Goal: Find specific page/section: Find specific page/section

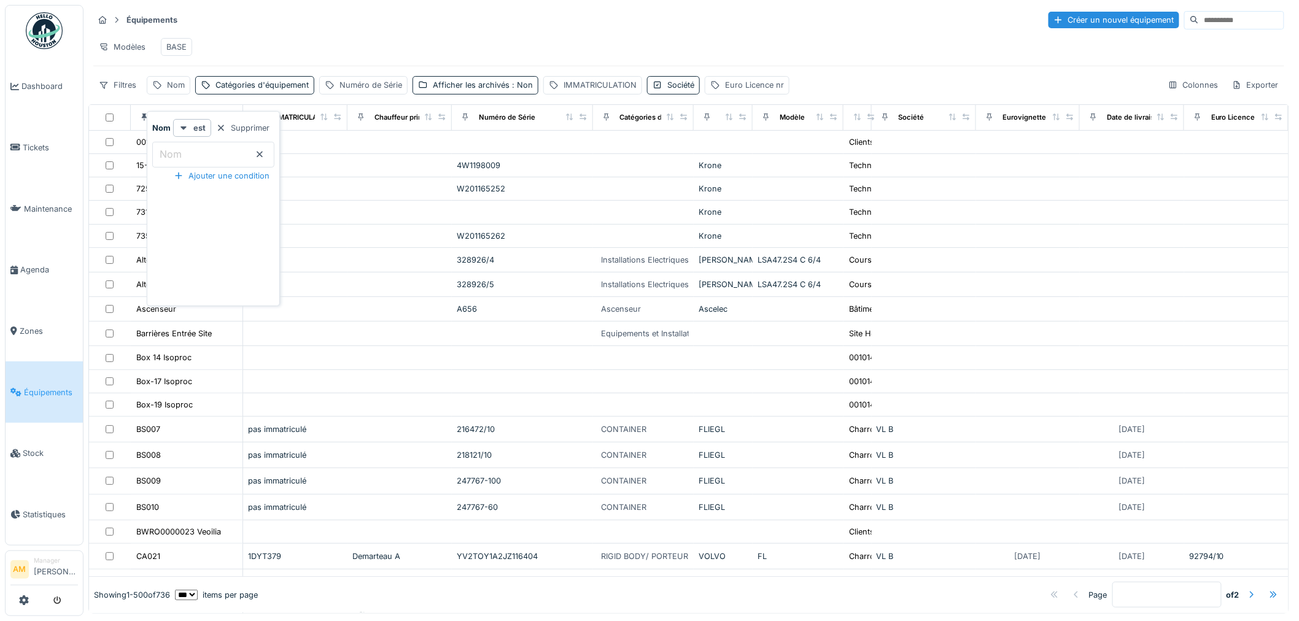
click at [348, 47] on div "Modèles BASE" at bounding box center [688, 47] width 1191 height 28
click at [241, 42] on div "Modèles BASE" at bounding box center [688, 47] width 1191 height 28
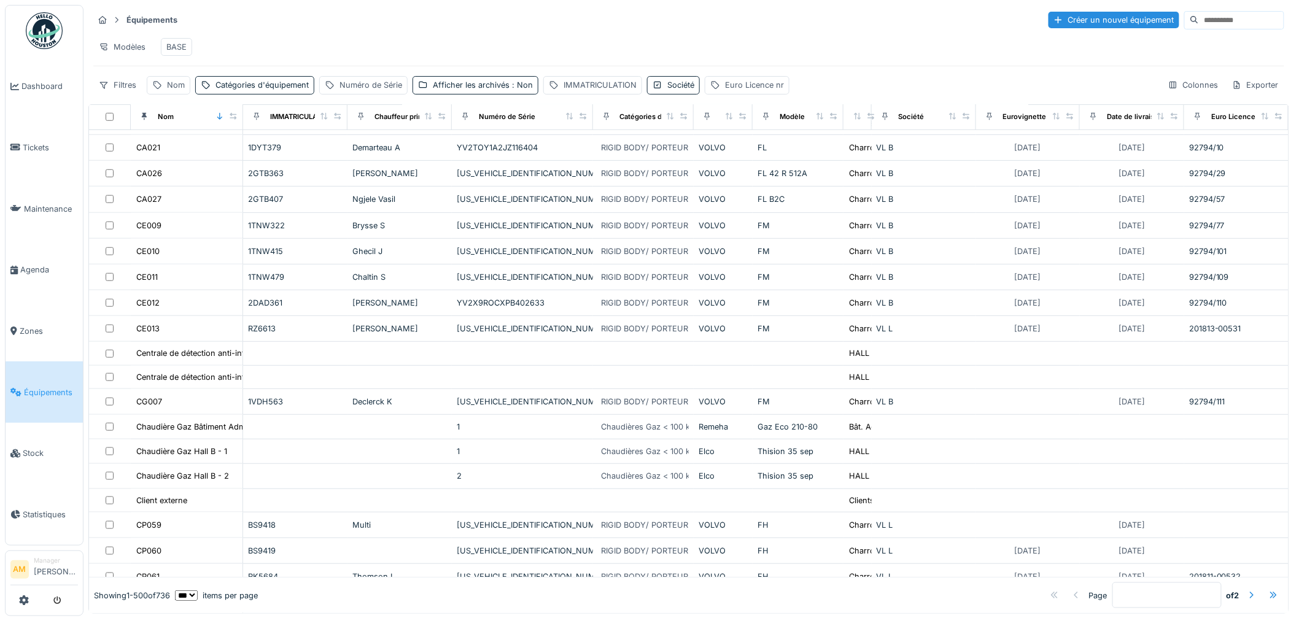
scroll to position [68, 0]
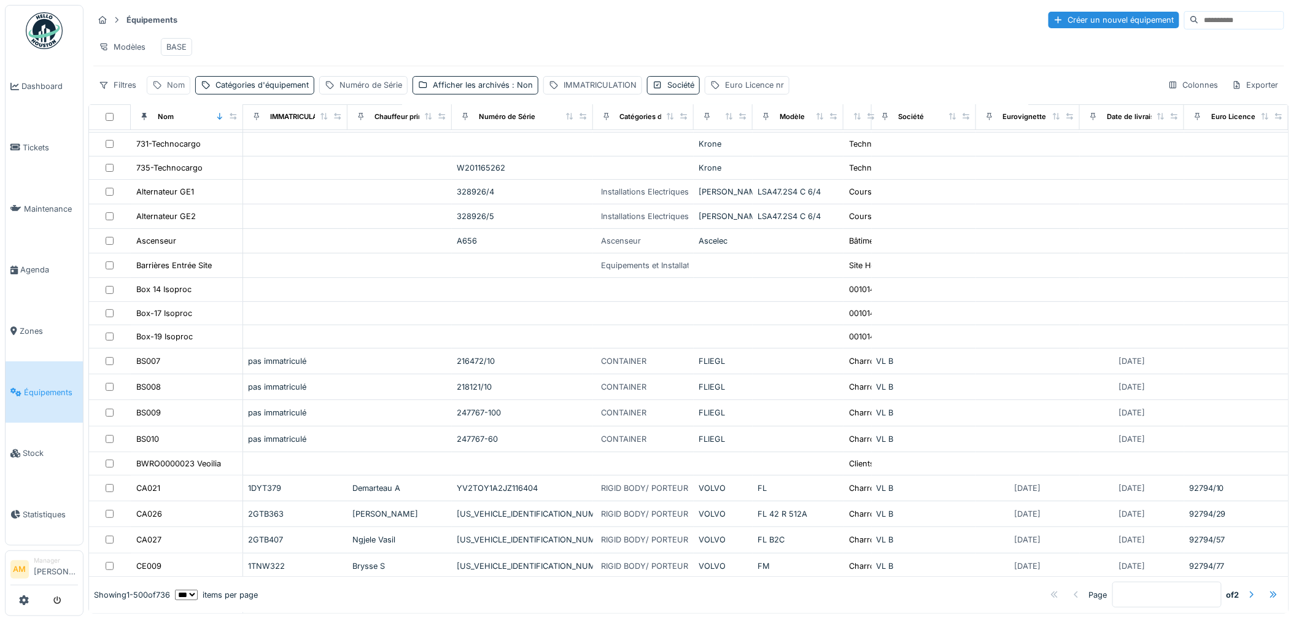
click at [169, 91] on div "Nom" at bounding box center [176, 85] width 18 height 12
click at [178, 158] on label "Nom" at bounding box center [170, 154] width 27 height 15
click at [178, 158] on input "Nom" at bounding box center [213, 155] width 122 height 26
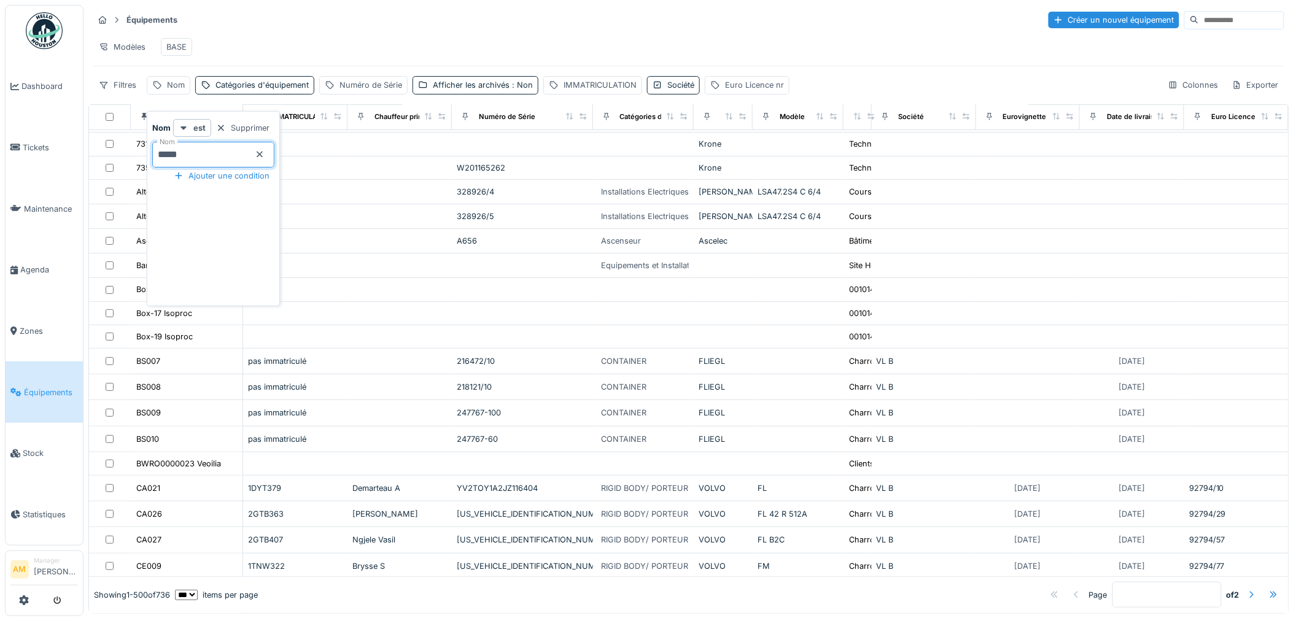
type input "*****"
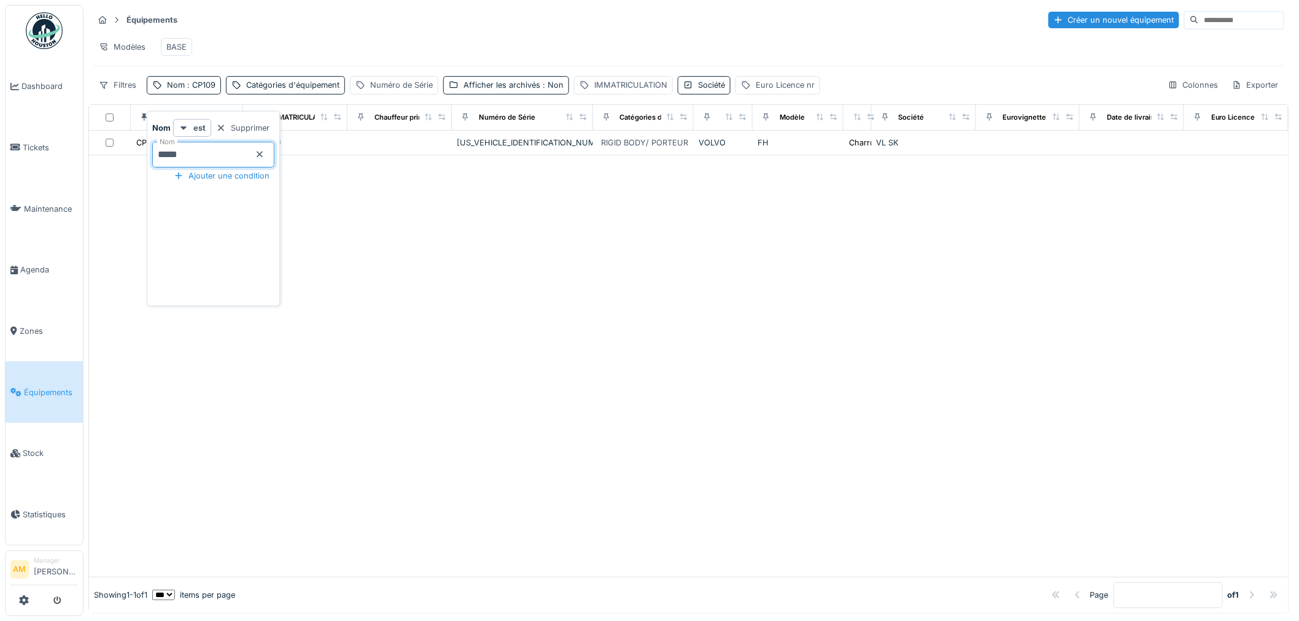
scroll to position [0, 0]
click at [402, 207] on div at bounding box center [689, 366] width 1200 height 422
click at [402, 91] on div "Numéro de Série" at bounding box center [401, 85] width 63 height 12
drag, startPoint x: 690, startPoint y: 255, endPoint x: 674, endPoint y: 235, distance: 24.9
click at [685, 249] on div at bounding box center [689, 366] width 1200 height 422
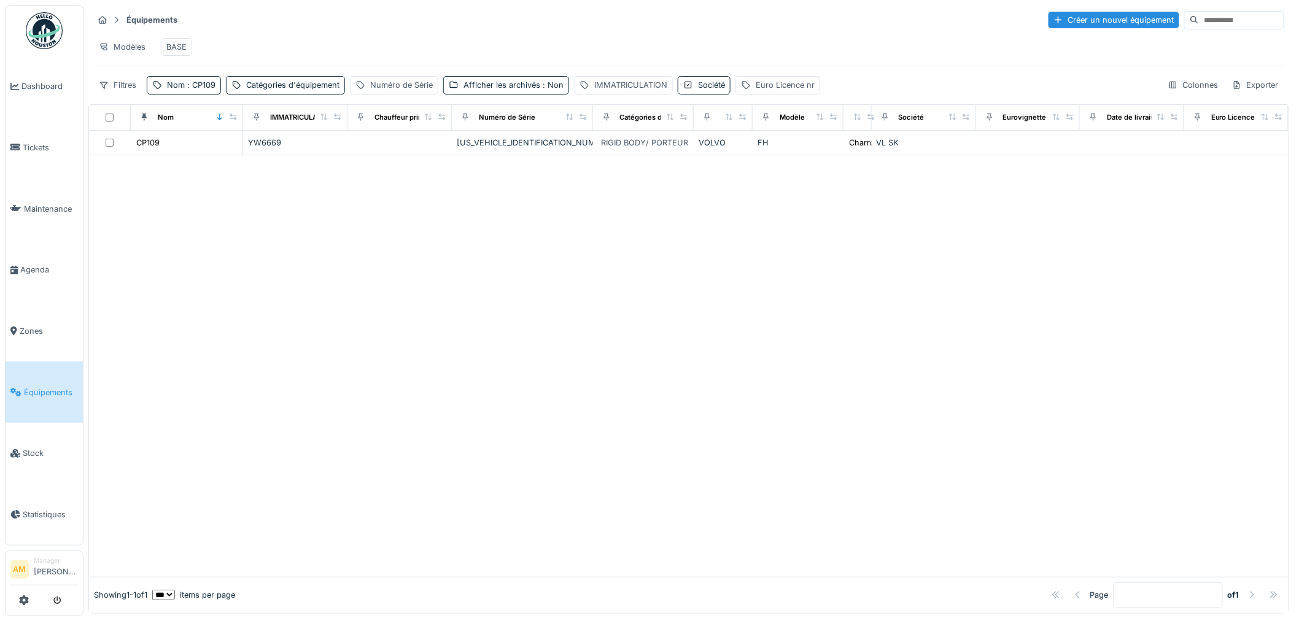
click at [424, 99] on div "Équipements Créer un nouvel équipement Modèles BASE Filtres Nom : CP109 Catégor…" at bounding box center [688, 52] width 1201 height 95
click at [421, 91] on div "Numéro de Série" at bounding box center [401, 85] width 63 height 12
click at [429, 152] on label "Numéro de Série" at bounding box center [401, 154] width 83 height 15
click at [429, 152] on Série_IxODI "Numéro de Série" at bounding box center [439, 155] width 168 height 26
type Série_IxODI "******"
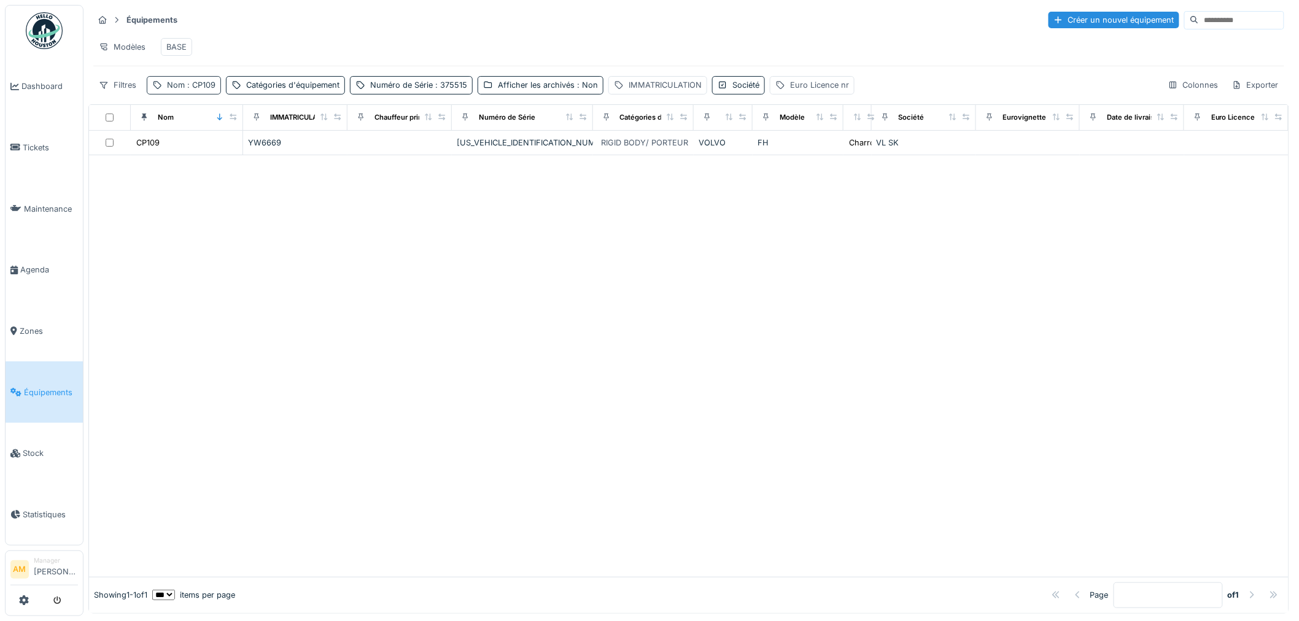
click at [192, 90] on span ": CP109" at bounding box center [200, 84] width 31 height 9
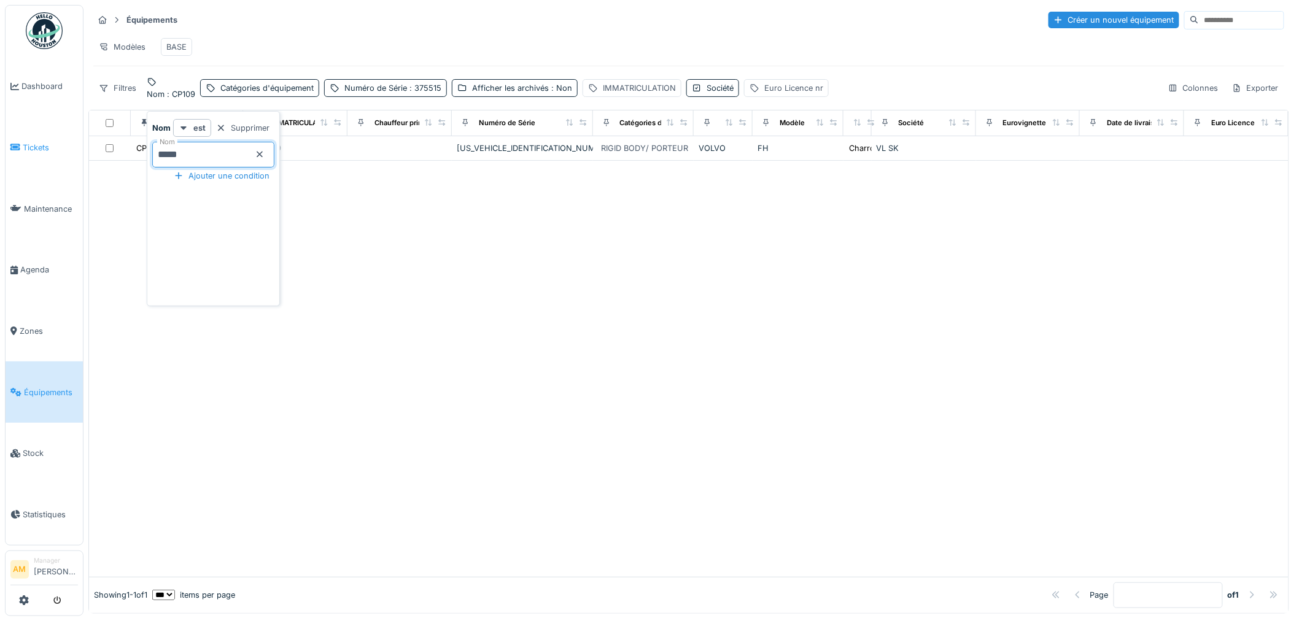
drag, startPoint x: 209, startPoint y: 154, endPoint x: 28, endPoint y: 163, distance: 180.7
click at [103, 150] on body "Dashboard Tickets Maintenance [GEOGRAPHIC_DATA] Zones Équipements Stock Statist…" at bounding box center [649, 310] width 1299 height 621
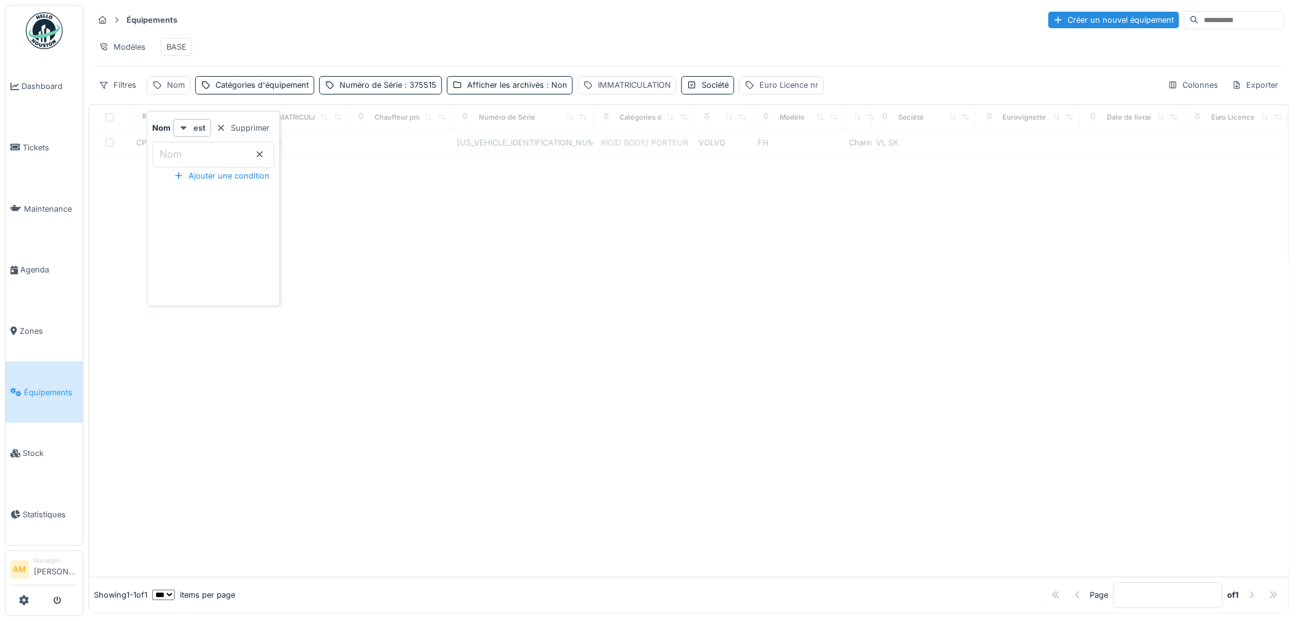
click at [498, 371] on div at bounding box center [689, 366] width 1200 height 422
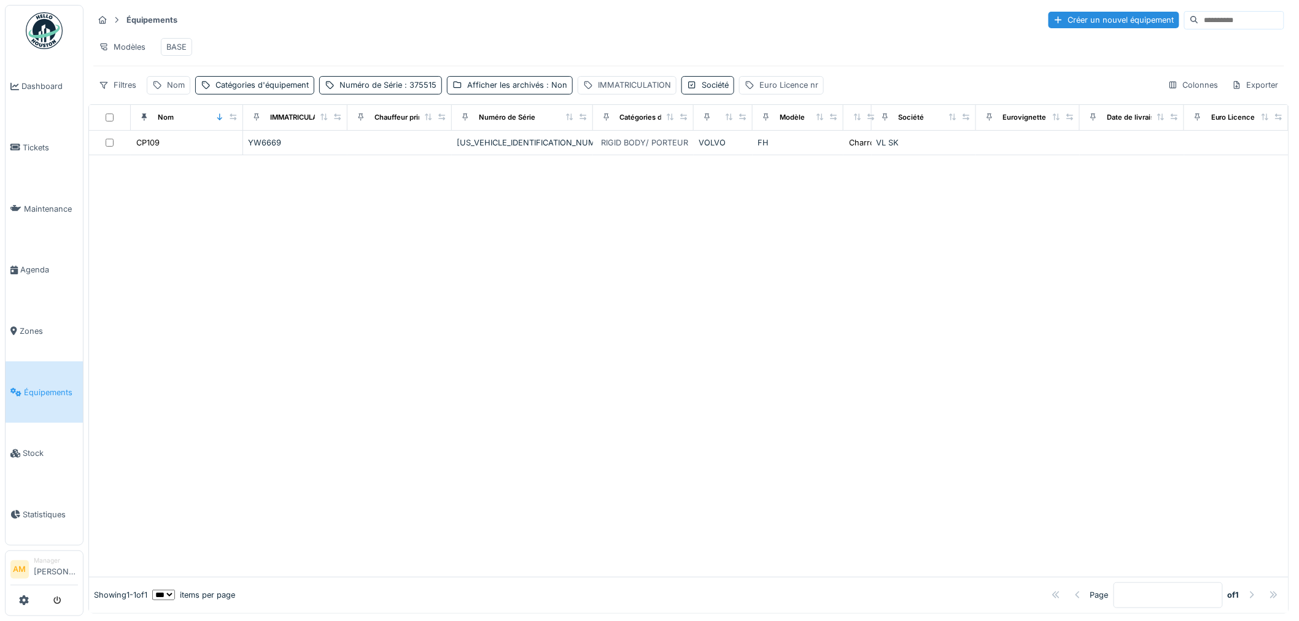
click at [483, 368] on div at bounding box center [689, 366] width 1200 height 422
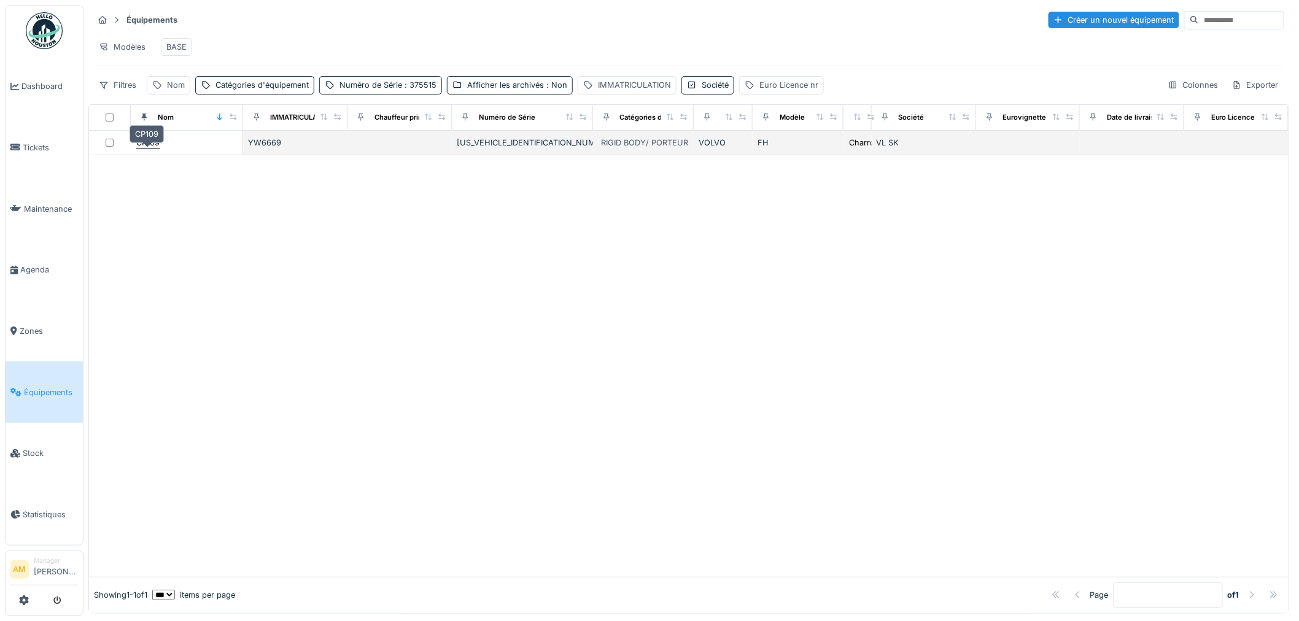
click at [149, 149] on div "CP109" at bounding box center [147, 143] width 23 height 12
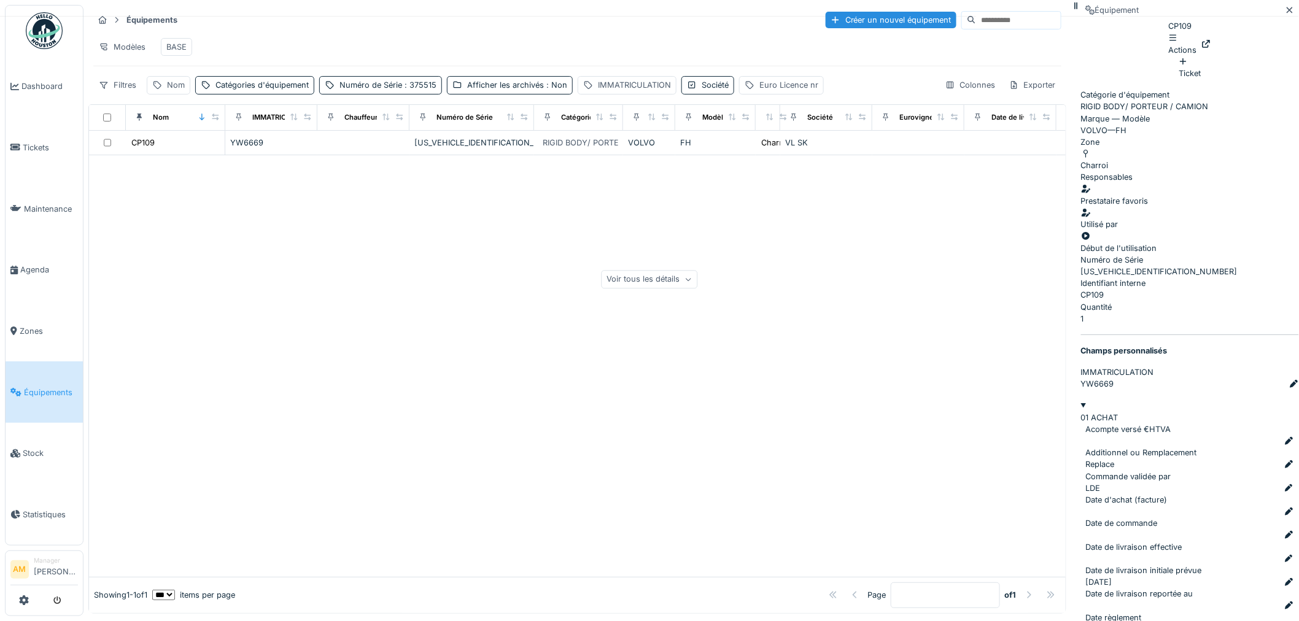
scroll to position [63, 0]
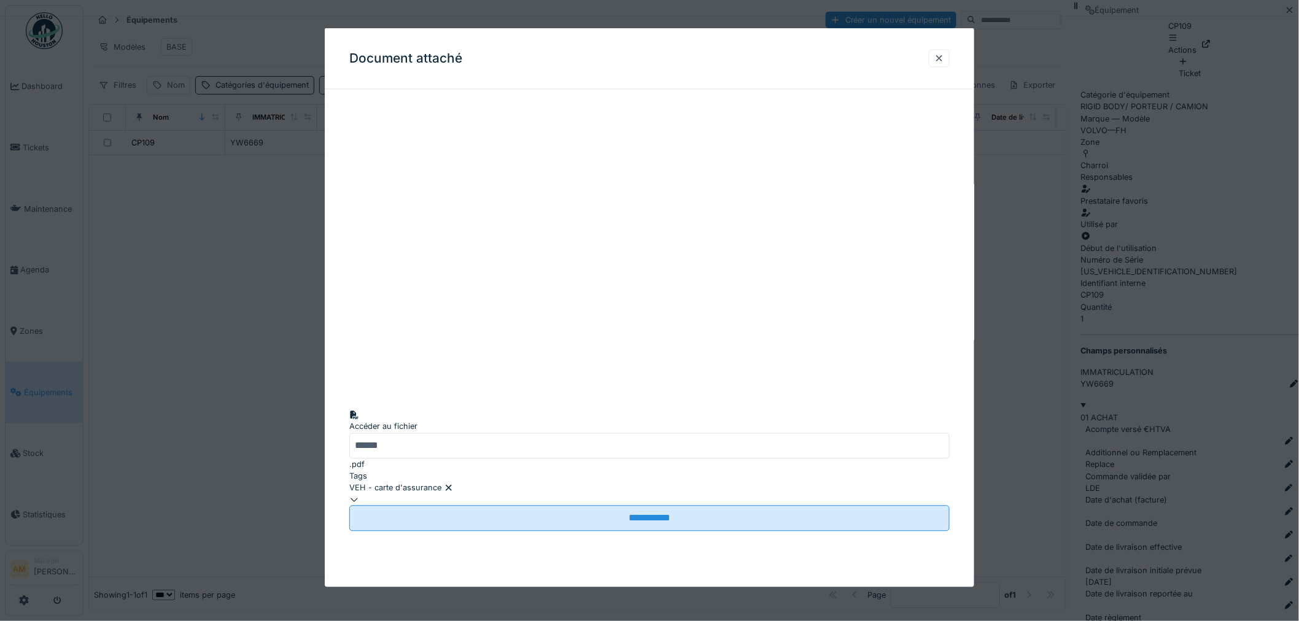
click at [1109, 510] on div at bounding box center [649, 310] width 1299 height 621
